Goal: Task Accomplishment & Management: Manage account settings

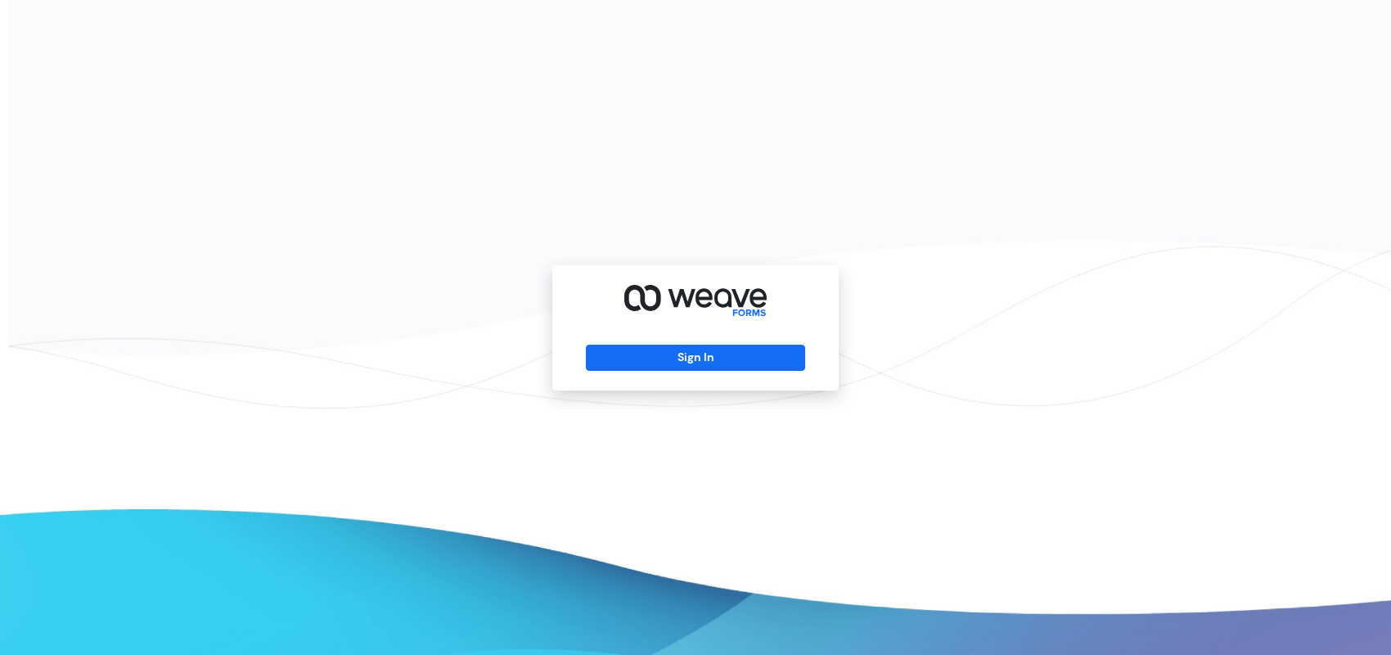
drag, startPoint x: 1026, startPoint y: 2, endPoint x: 842, endPoint y: 81, distance: 200.5
click at [838, 83] on div "Sign In" at bounding box center [695, 327] width 1391 height 655
click at [993, 206] on div "Sign In" at bounding box center [695, 327] width 1391 height 655
drag, startPoint x: 1204, startPoint y: 8, endPoint x: 857, endPoint y: 101, distance: 359.3
click at [856, 103] on div "Sign In" at bounding box center [695, 327] width 1391 height 655
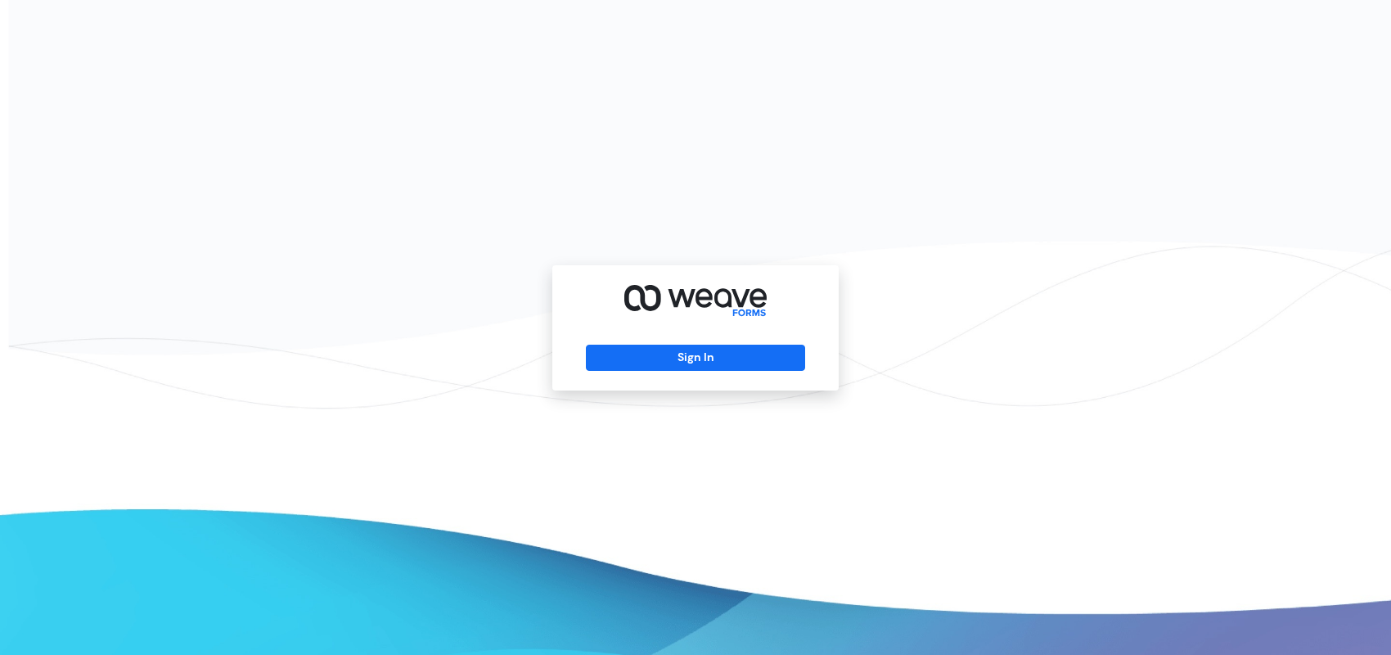
drag, startPoint x: 1114, startPoint y: 1, endPoint x: 816, endPoint y: 65, distance: 304.8
click at [816, 65] on div "Sign In" at bounding box center [695, 327] width 1391 height 655
drag, startPoint x: 1102, startPoint y: 63, endPoint x: 1062, endPoint y: 39, distance: 46.6
click at [1098, 61] on div "Sign In" at bounding box center [695, 327] width 1391 height 655
drag, startPoint x: 483, startPoint y: 114, endPoint x: 473, endPoint y: 105, distance: 13.3
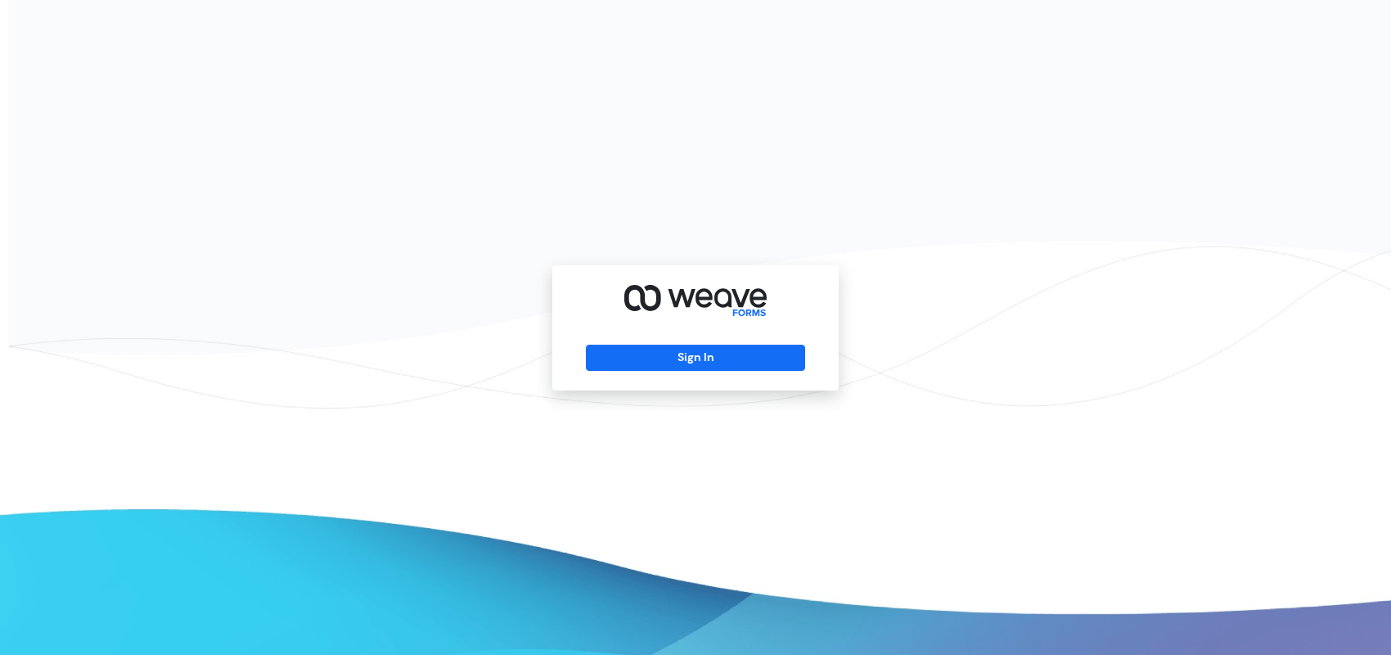
click at [483, 115] on div "Sign In" at bounding box center [695, 327] width 1391 height 655
drag, startPoint x: 966, startPoint y: 88, endPoint x: 541, endPoint y: 138, distance: 428.6
click at [962, 88] on div "Sign In" at bounding box center [695, 327] width 1391 height 655
click at [527, 142] on div "Sign In" at bounding box center [695, 327] width 1391 height 655
drag, startPoint x: 709, startPoint y: 374, endPoint x: 717, endPoint y: 362, distance: 14.8
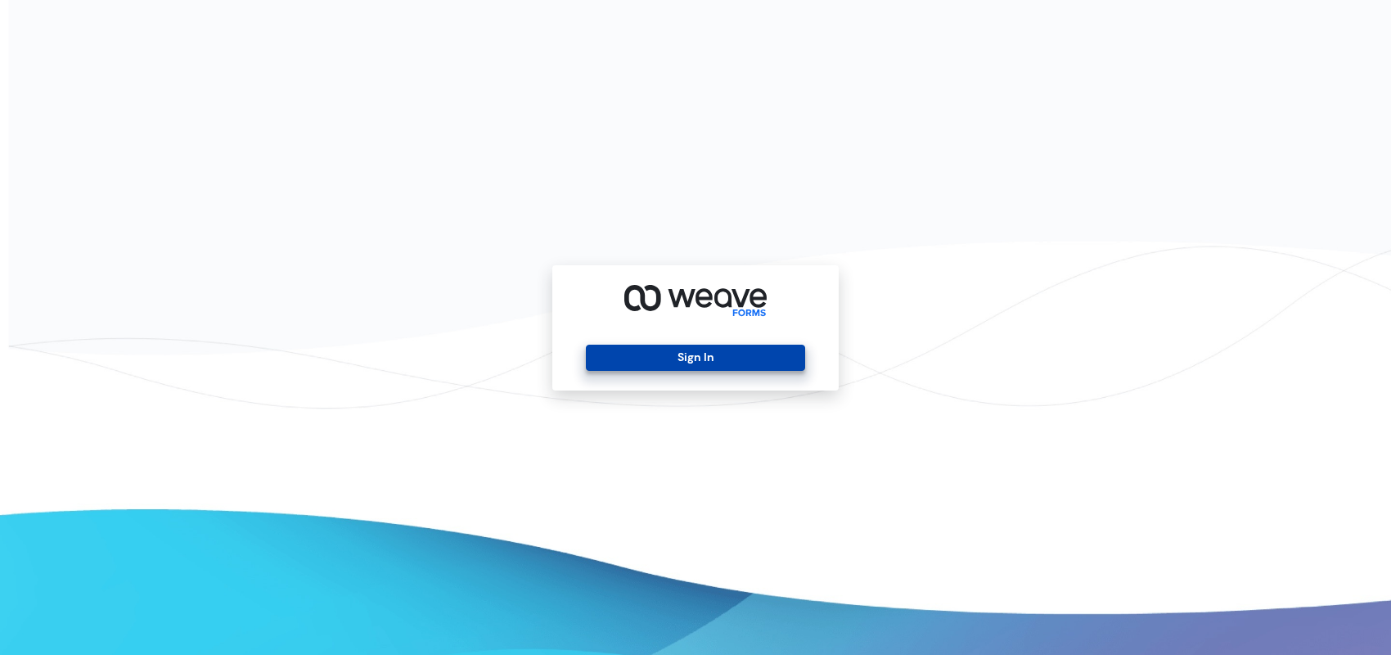
click at [709, 373] on div "Sign In" at bounding box center [695, 327] width 286 height 125
click at [716, 363] on button "Sign In" at bounding box center [695, 358] width 219 height 26
